Goal: Task Accomplishment & Management: Manage account settings

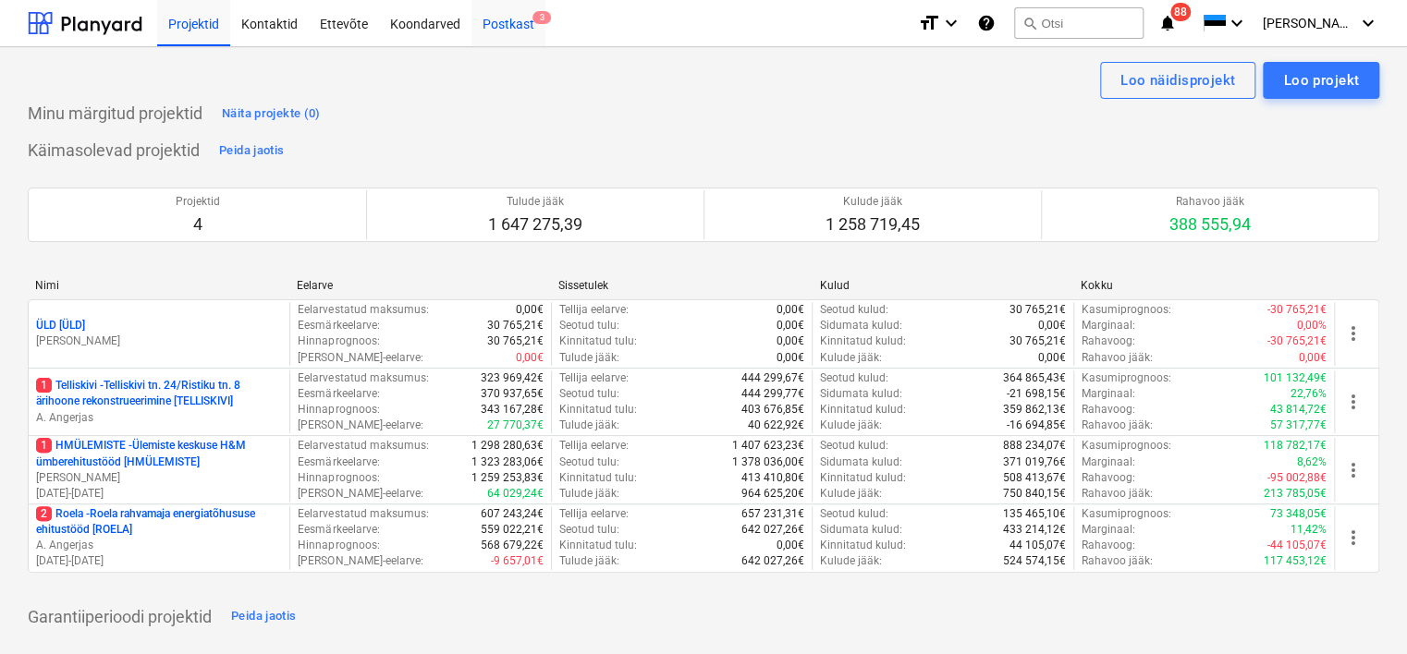
click at [511, 27] on div "Postkast 3" at bounding box center [508, 22] width 74 height 47
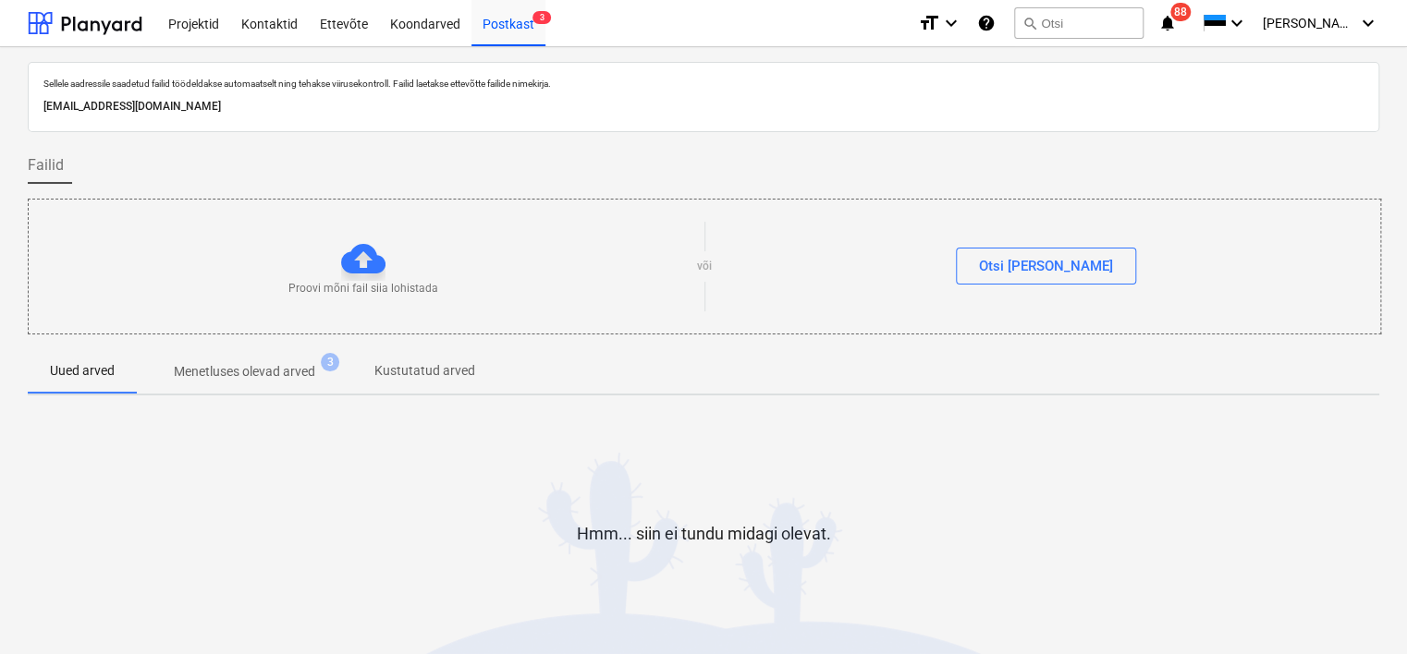
click at [293, 98] on p "[EMAIL_ADDRESS][DOMAIN_NAME]" at bounding box center [703, 106] width 1320 height 19
copy p "[EMAIL_ADDRESS][DOMAIN_NAME]"
click at [426, 22] on div "Koondarved" at bounding box center [425, 22] width 92 height 47
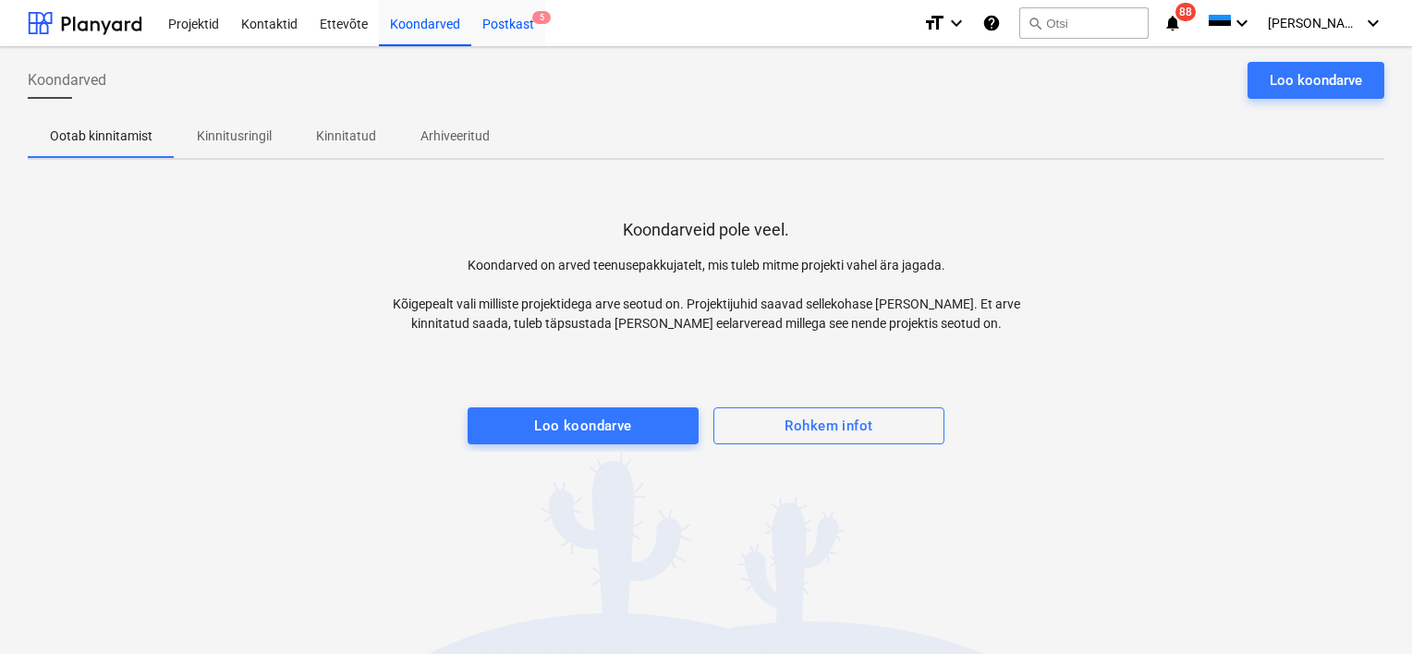
click at [514, 23] on div "Postkast 5" at bounding box center [508, 22] width 74 height 47
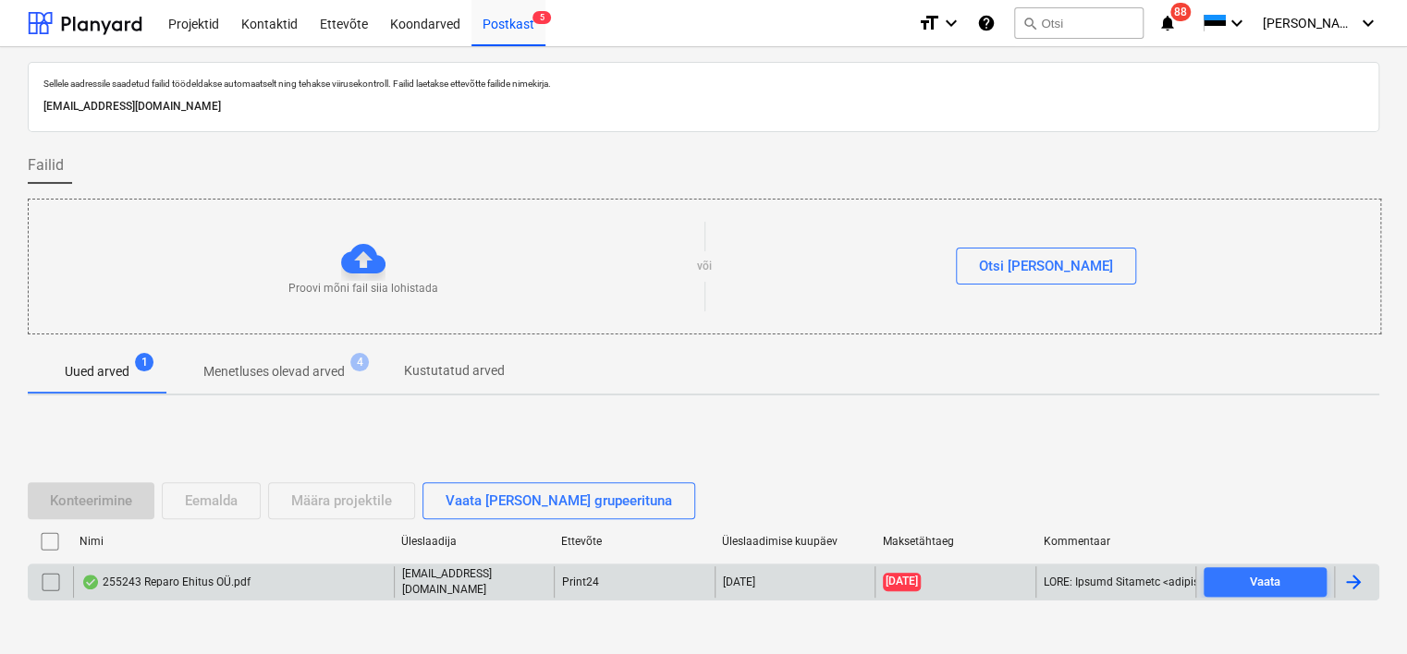
click at [234, 582] on div "255243 Reparo Ehitus OÜ.pdf" at bounding box center [165, 582] width 169 height 15
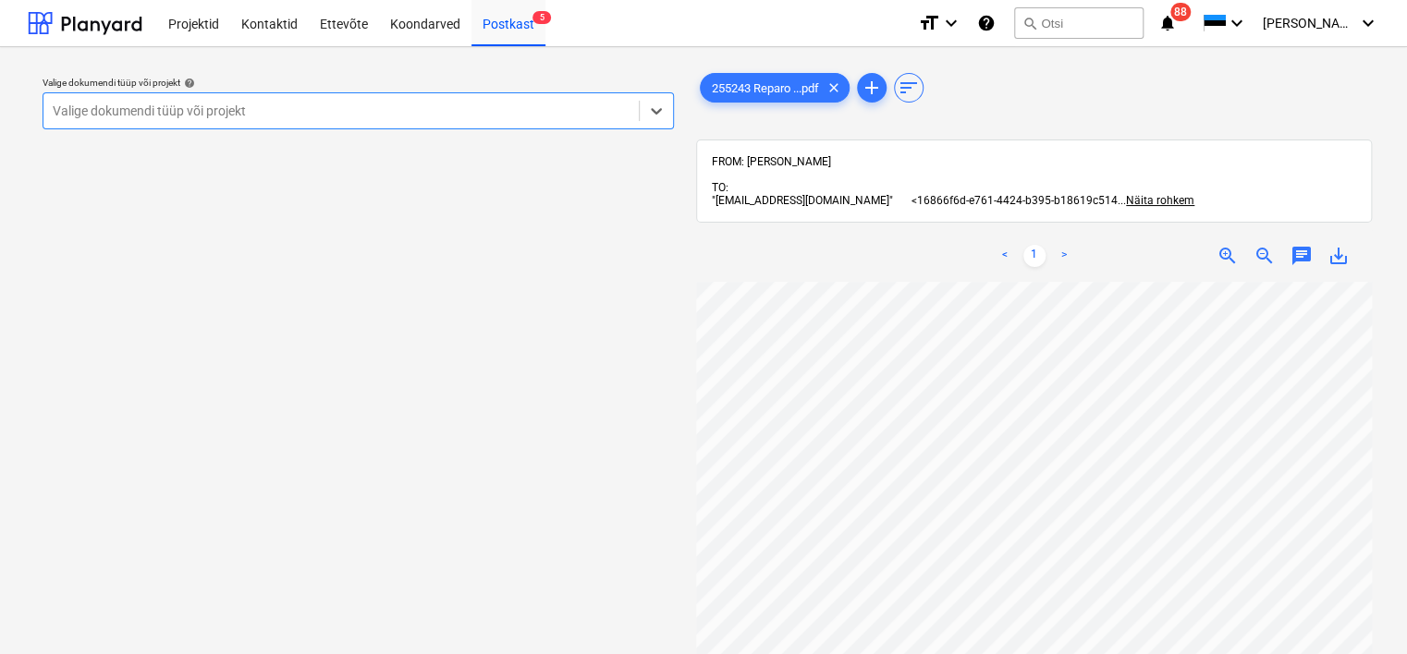
click at [435, 115] on div at bounding box center [341, 111] width 577 height 18
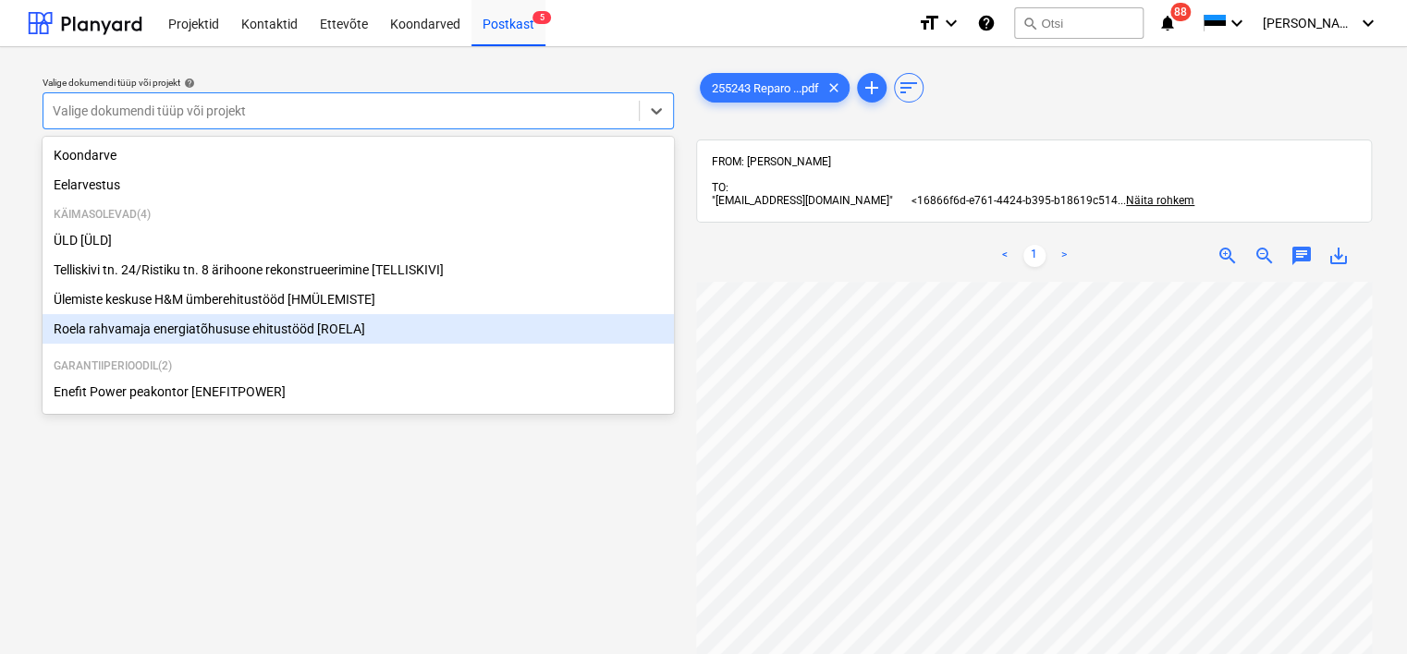
click at [297, 344] on div "Roela rahvamaja energiatõhususe ehitustööd [ROELA]" at bounding box center [358, 329] width 631 height 30
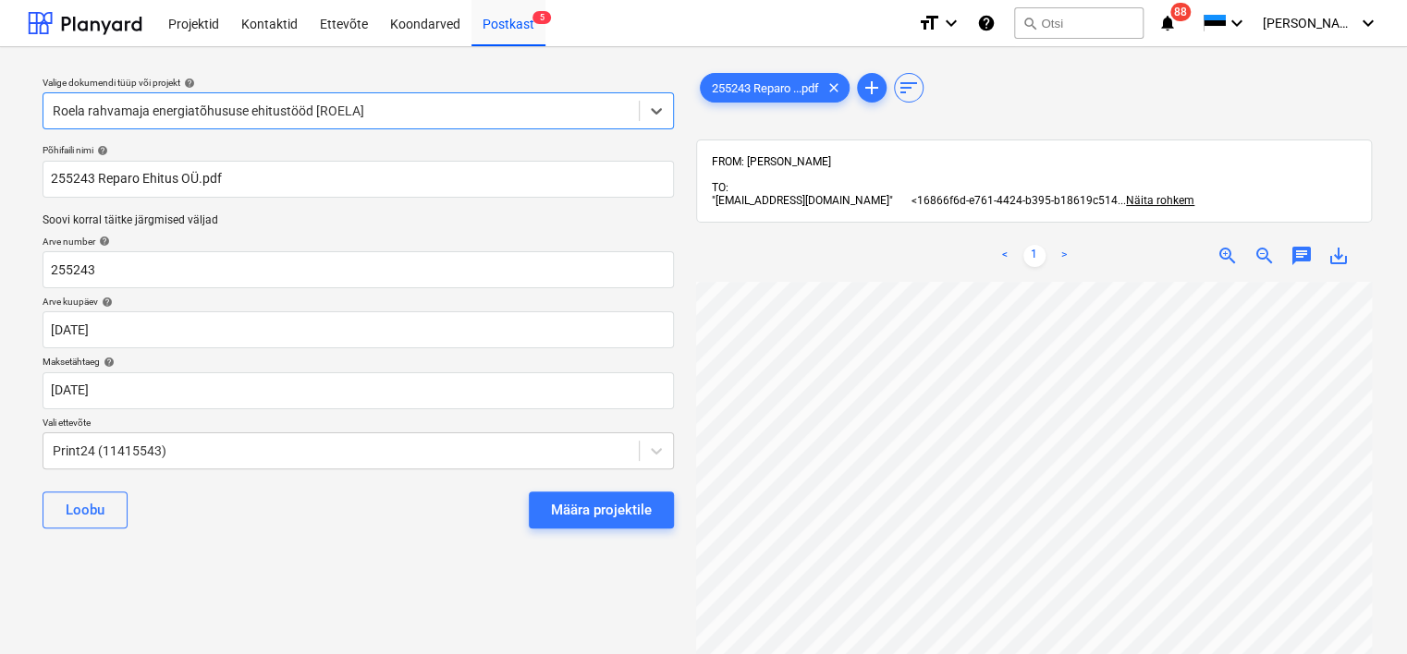
scroll to position [0, 89]
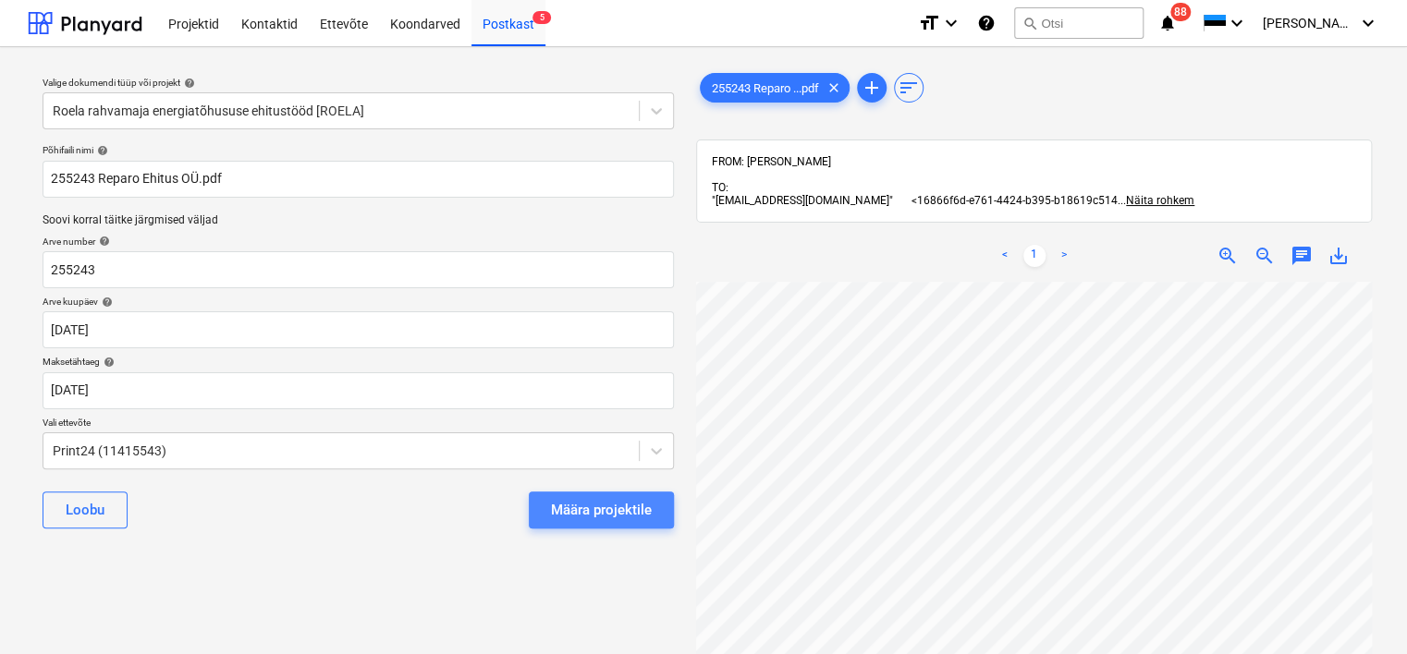
click at [607, 504] on div "Määra projektile" at bounding box center [601, 510] width 101 height 24
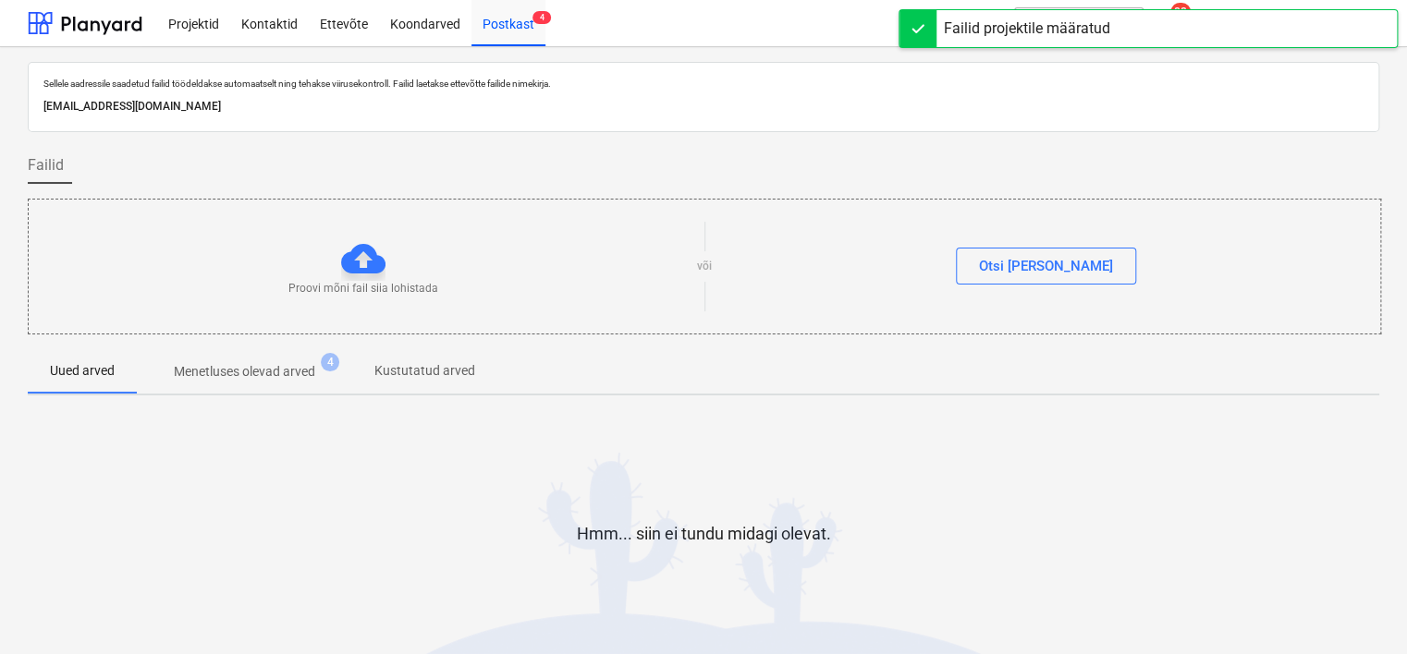
scroll to position [61, 0]
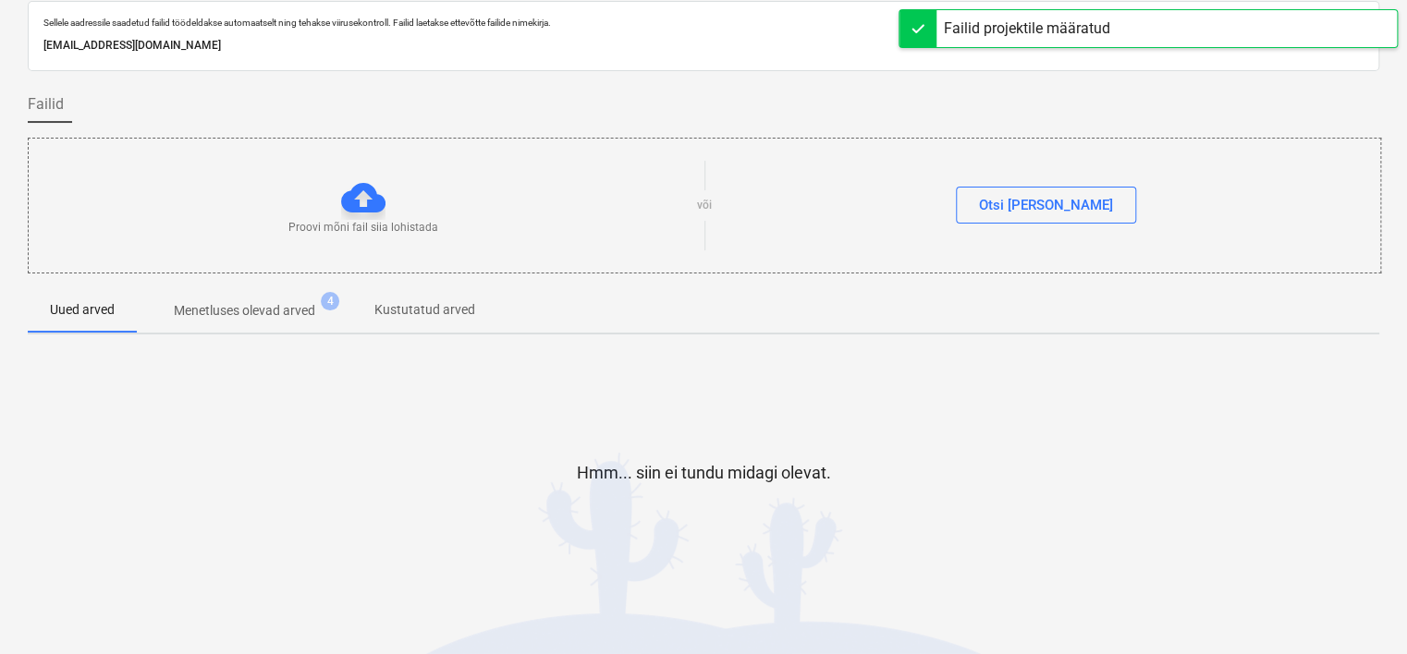
click at [358, 525] on div at bounding box center [703, 539] width 1351 height 37
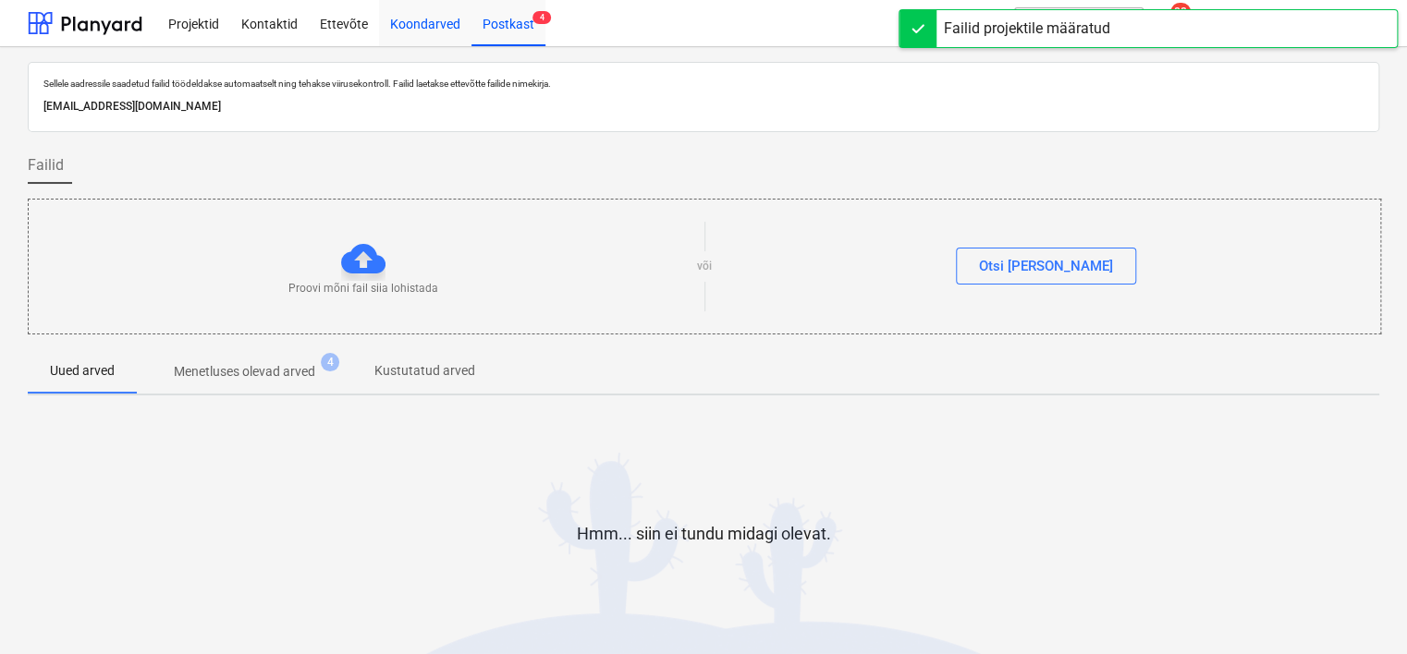
click at [421, 22] on div "Koondarved" at bounding box center [425, 22] width 92 height 47
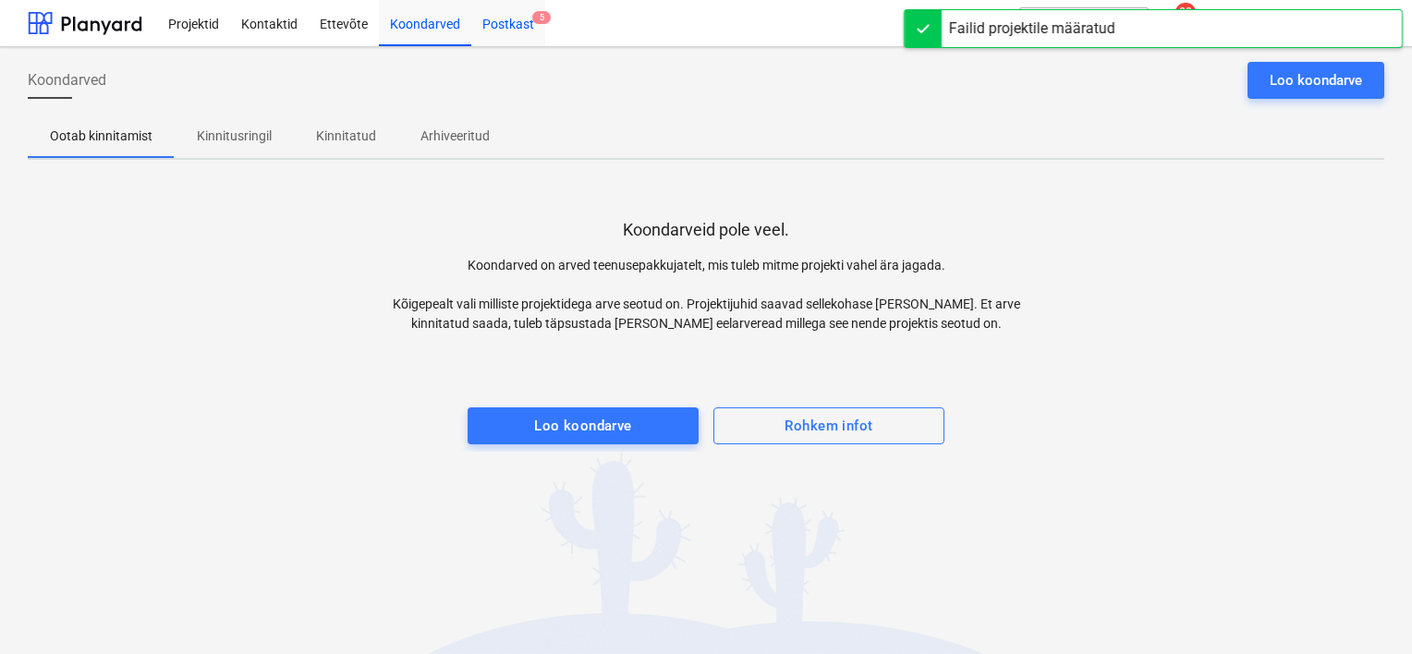
click at [517, 28] on div "Postkast 5" at bounding box center [508, 22] width 74 height 47
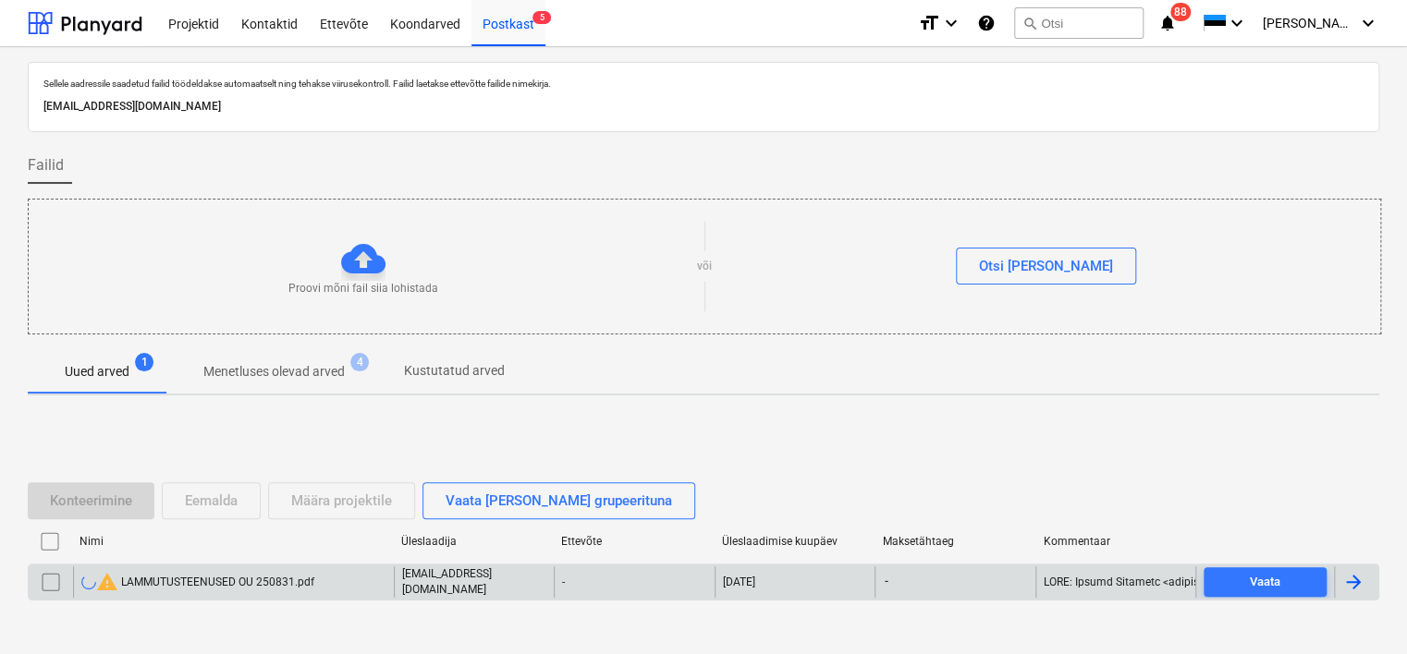
click at [221, 578] on div "warning LAMMUTUSTEENUSED OU 250831.pdf" at bounding box center [197, 582] width 233 height 22
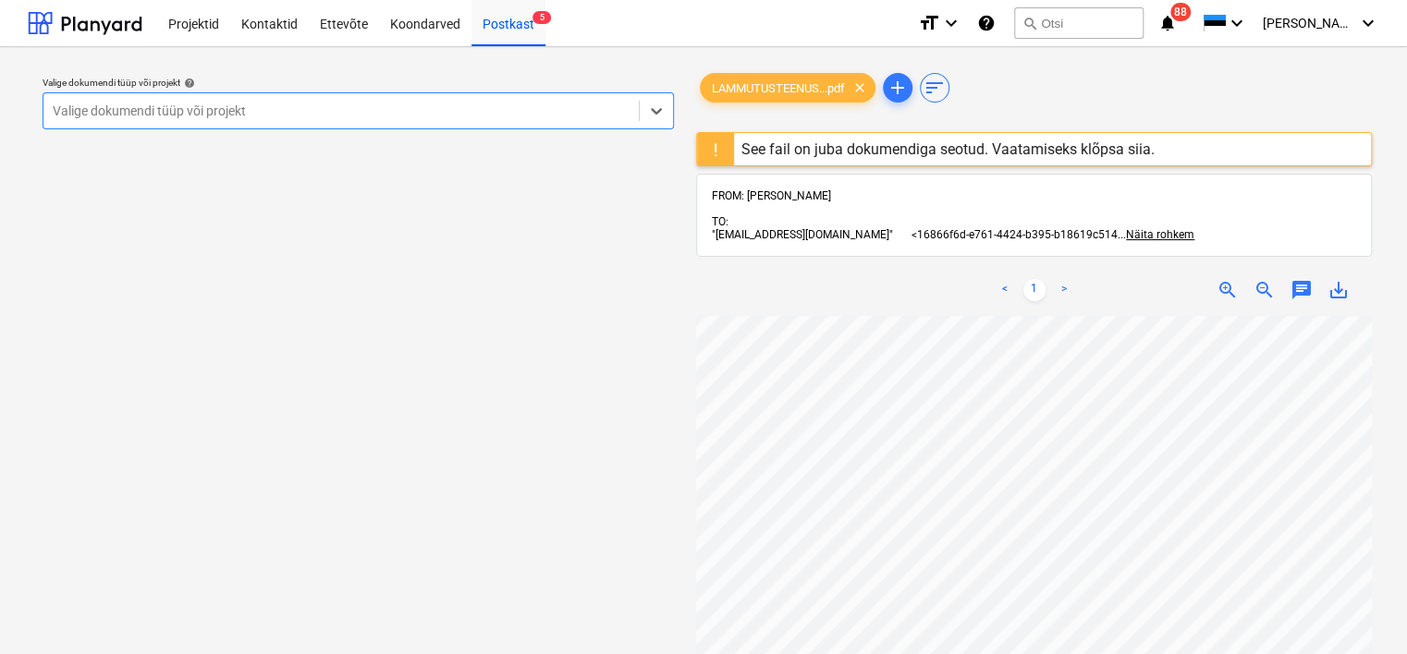
scroll to position [0, 107]
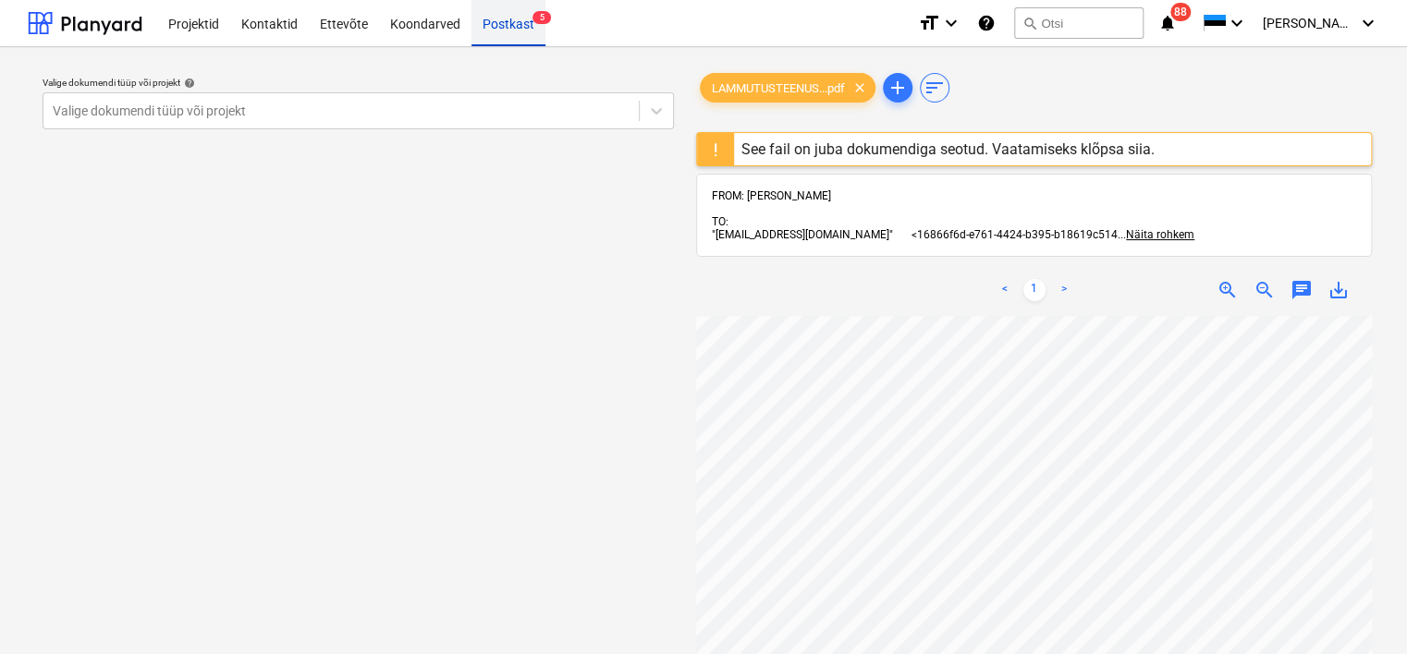
click at [518, 17] on div "Postkast 5" at bounding box center [508, 22] width 74 height 47
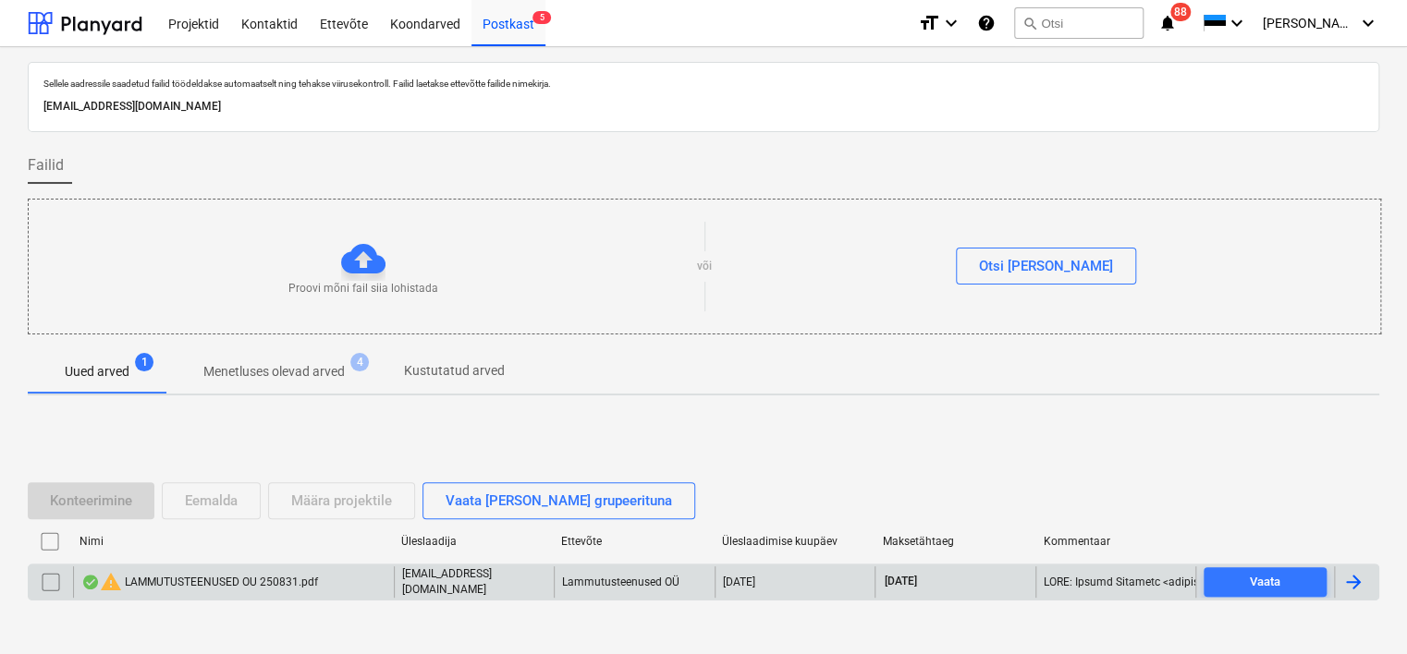
click at [50, 586] on input "checkbox" at bounding box center [51, 583] width 30 height 30
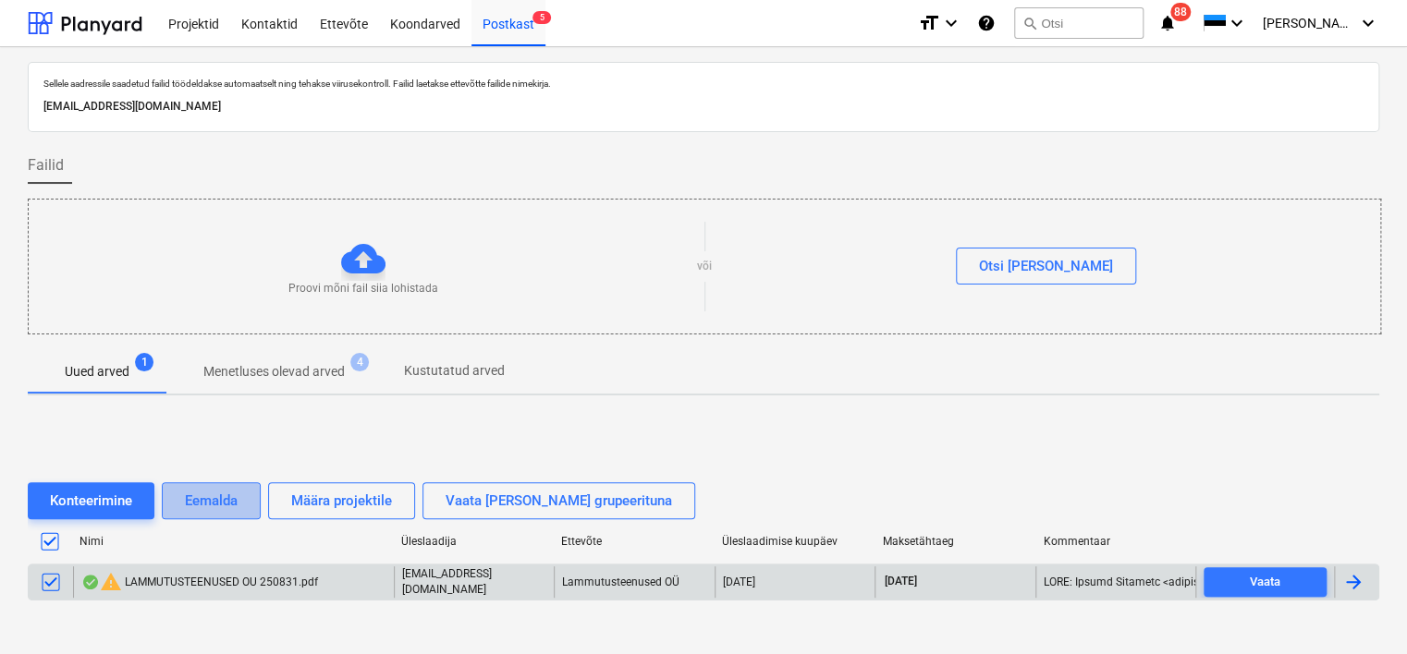
click at [206, 499] on div "Eemalda" at bounding box center [211, 501] width 53 height 24
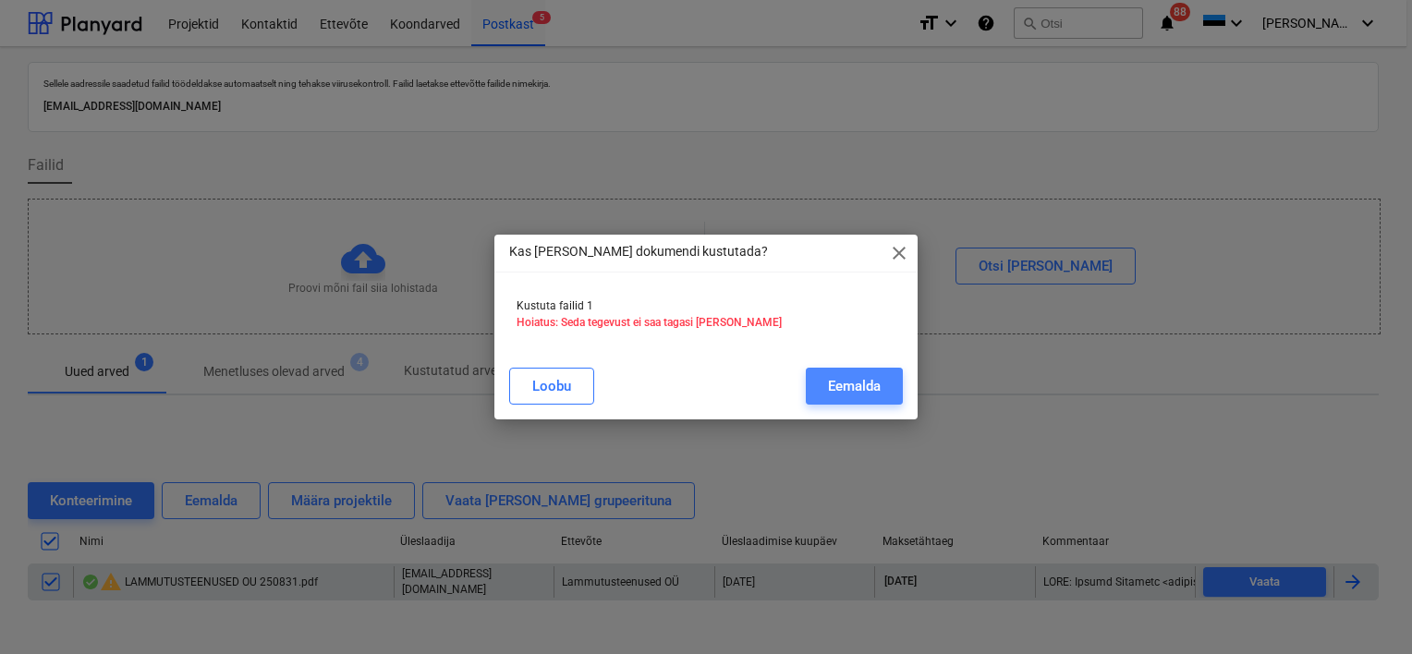
click at [848, 385] on div "Eemalda" at bounding box center [854, 386] width 53 height 24
